Goal: Find contact information: Find contact information

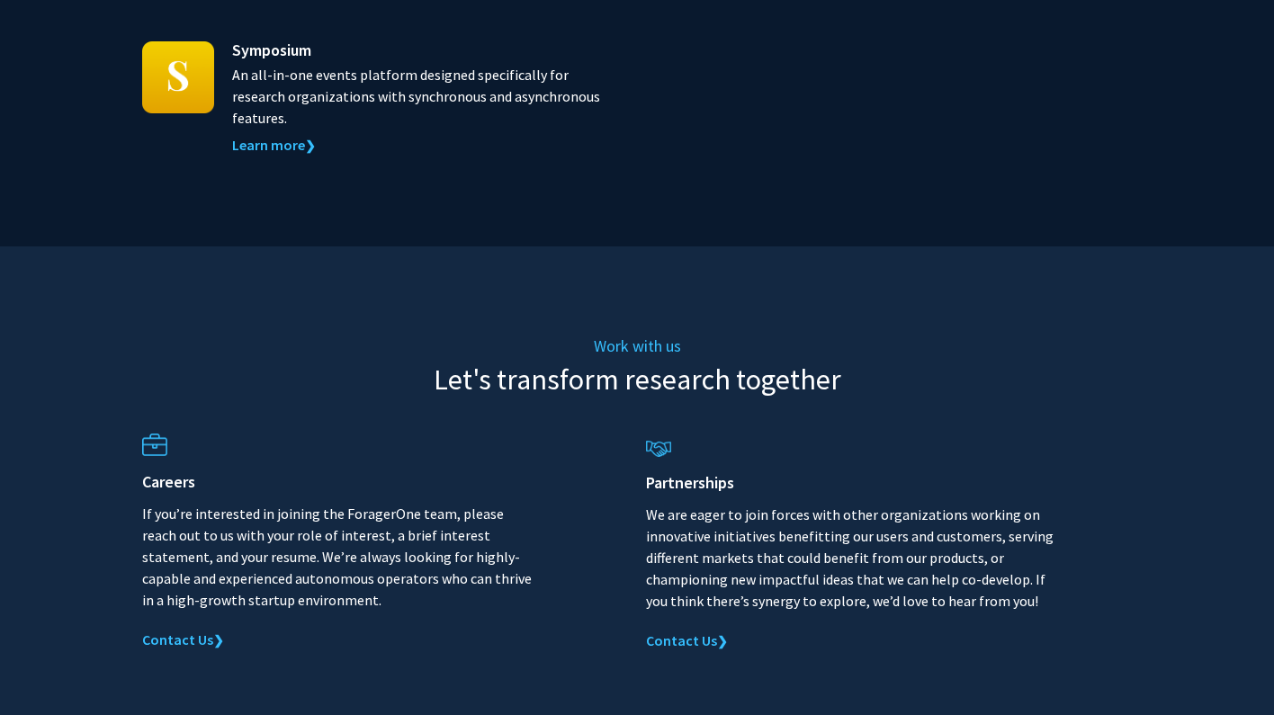
scroll to position [2019, 0]
click at [684, 633] on link "Contact Us ❯" at bounding box center [687, 642] width 82 height 18
click at [691, 633] on link "Contact Us ❯" at bounding box center [687, 642] width 82 height 18
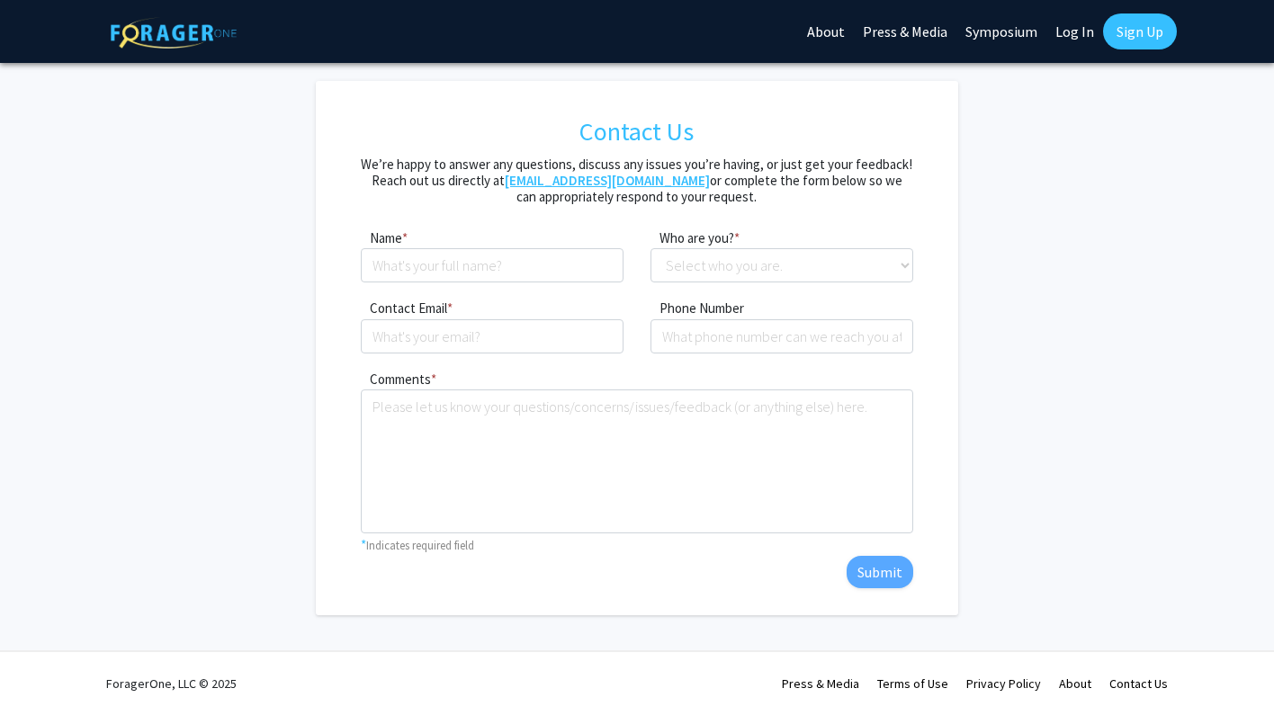
drag, startPoint x: 671, startPoint y: 181, endPoint x: 521, endPoint y: 184, distance: 150.3
click at [521, 184] on h5 "We’re happy to answer any questions, discuss any issues you’re having, or just …" at bounding box center [637, 181] width 552 height 49
copy h5 "We’re happy to answer any questions, discuss any issues you’re having, or just …"
